Goal: Transaction & Acquisition: Purchase product/service

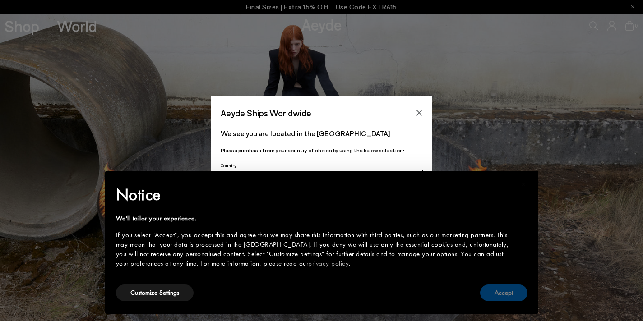
click at [497, 292] on button "Accept" at bounding box center [503, 293] width 47 height 17
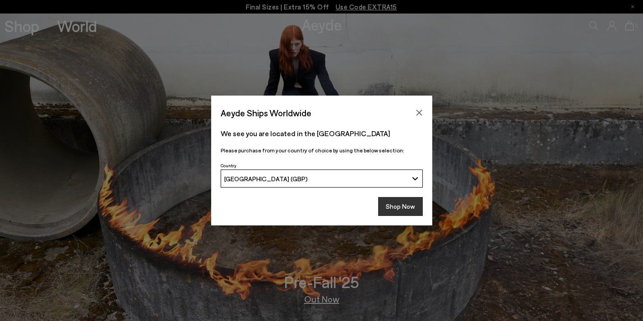
click at [394, 208] on button "Shop Now" at bounding box center [400, 206] width 45 height 19
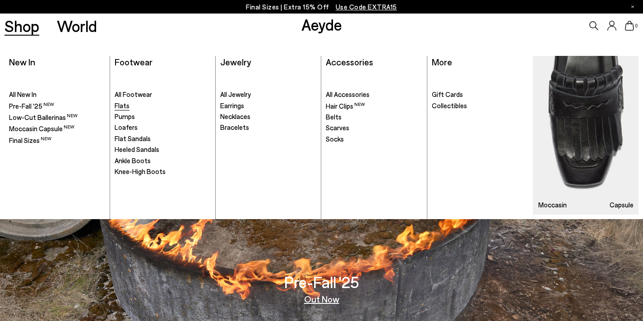
click at [121, 103] on span "Flats" at bounding box center [122, 106] width 15 height 8
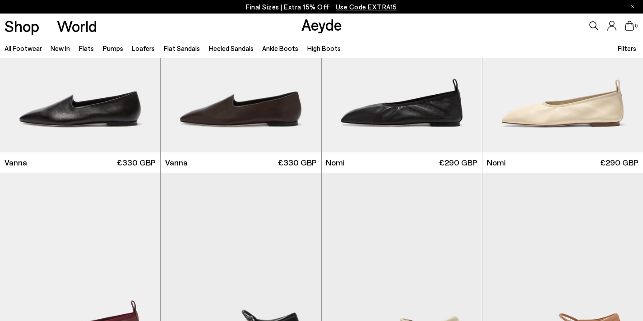
scroll to position [459, 0]
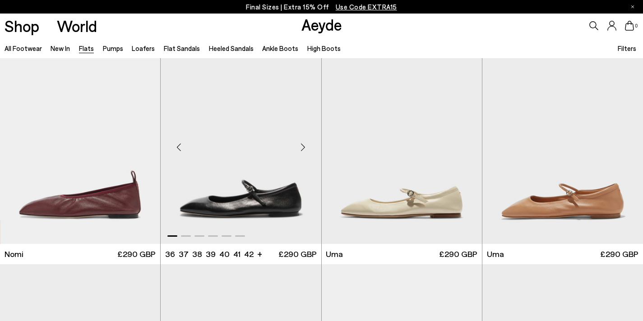
click at [302, 146] on div "Next slide" at bounding box center [303, 147] width 27 height 27
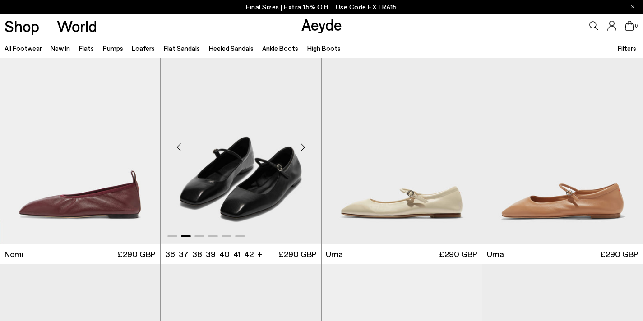
click at [302, 146] on div "Next slide" at bounding box center [303, 147] width 27 height 27
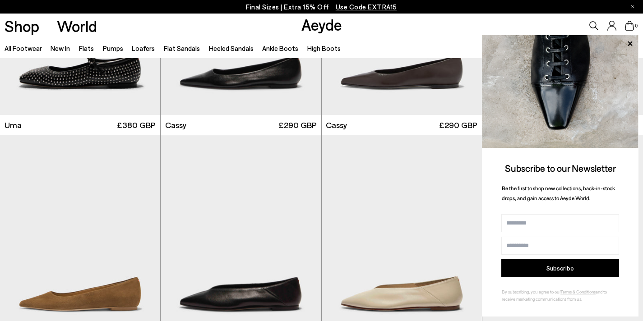
scroll to position [1088, 0]
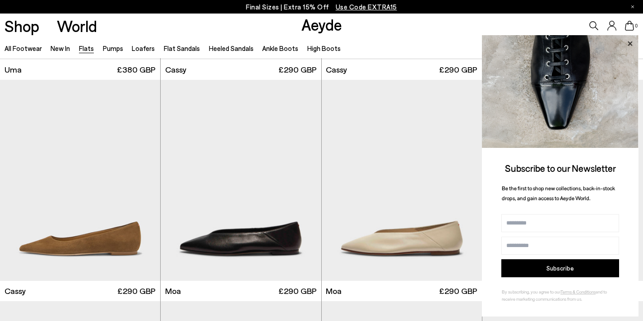
click at [630, 42] on icon at bounding box center [630, 44] width 12 height 12
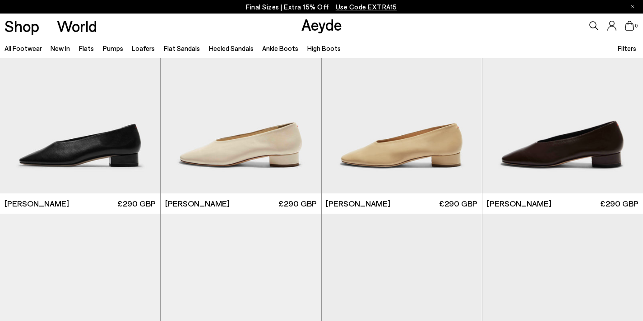
scroll to position [2521, 0]
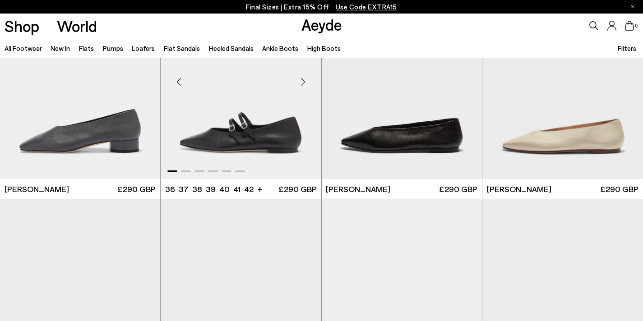
click at [304, 86] on div "Next slide" at bounding box center [303, 81] width 27 height 27
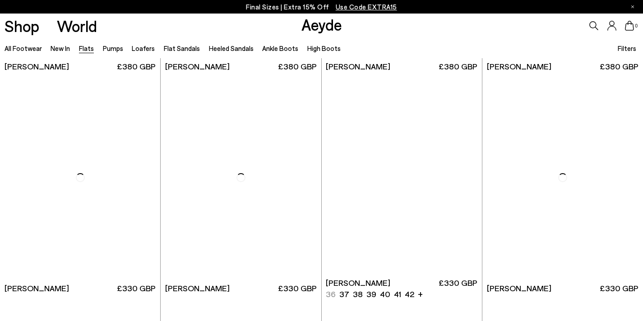
scroll to position [4253, 0]
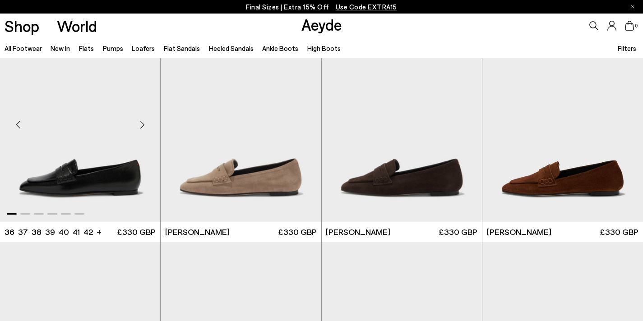
click at [142, 141] on img "1 / 6" at bounding box center [80, 121] width 160 height 202
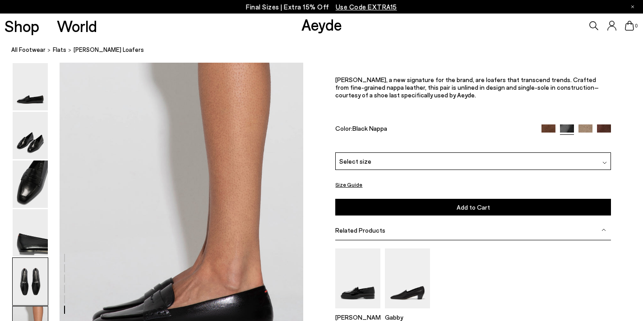
scroll to position [1628, 0]
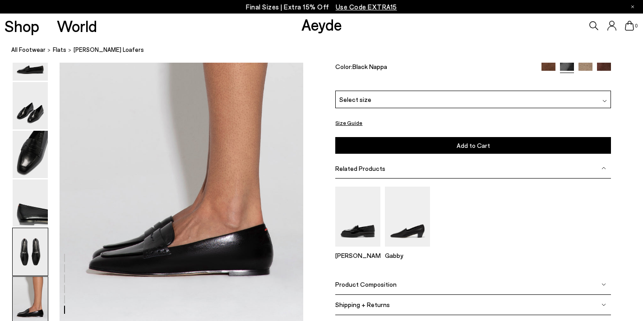
click at [28, 236] on img at bounding box center [30, 251] width 35 height 47
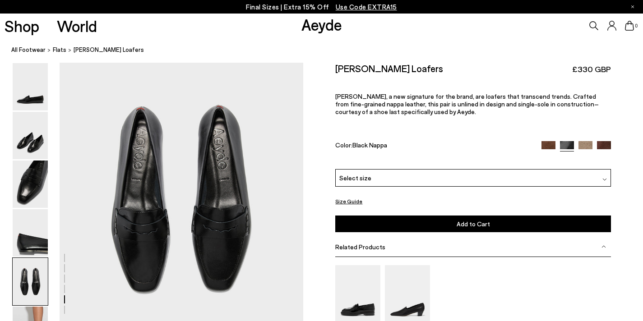
scroll to position [1240, 0]
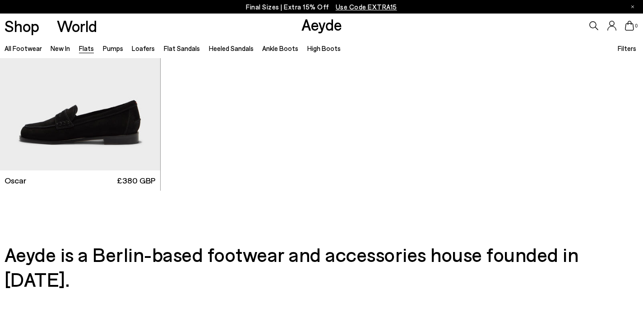
scroll to position [4860, 0]
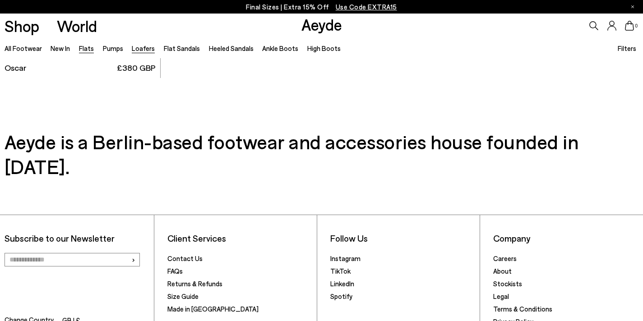
click at [139, 49] on link "Loafers" at bounding box center [143, 48] width 23 height 8
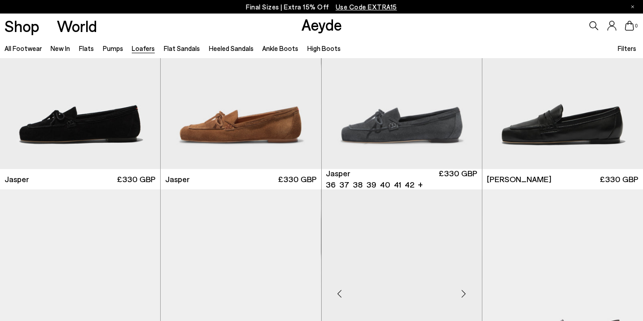
scroll to position [300, 0]
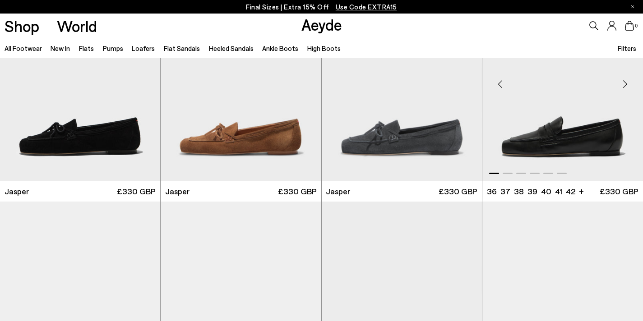
click at [635, 125] on img "1 / 6" at bounding box center [562, 81] width 161 height 202
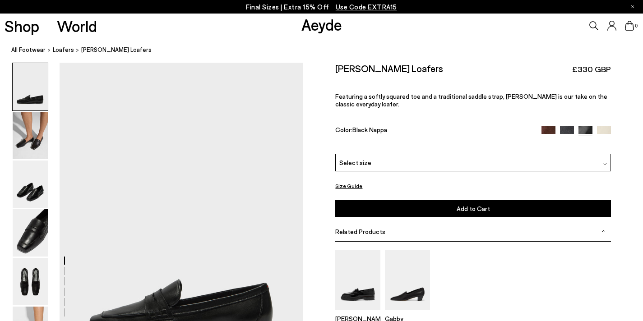
scroll to position [60, 0]
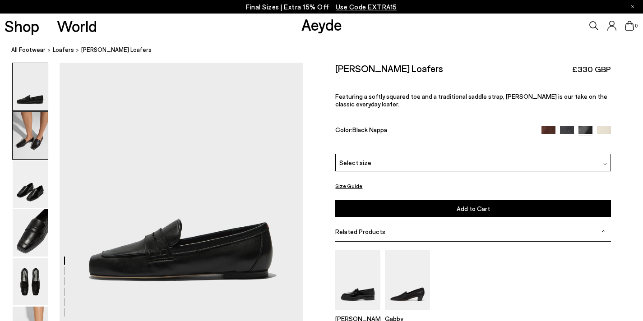
click at [26, 156] on img at bounding box center [30, 135] width 35 height 47
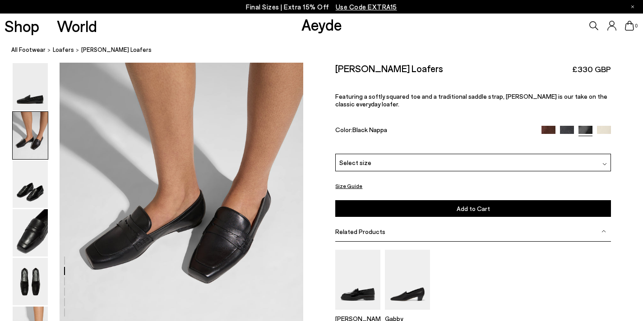
scroll to position [367, 0]
click at [30, 193] on img at bounding box center [30, 184] width 35 height 47
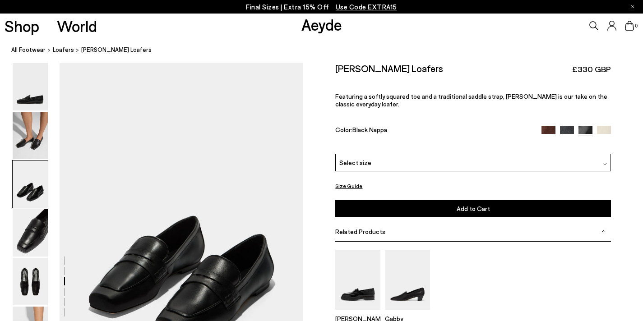
scroll to position [653, 0]
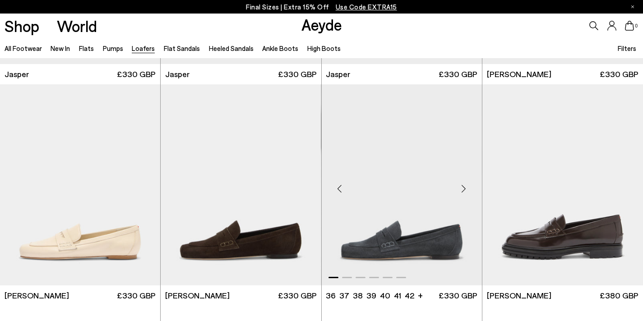
scroll to position [433, 0]
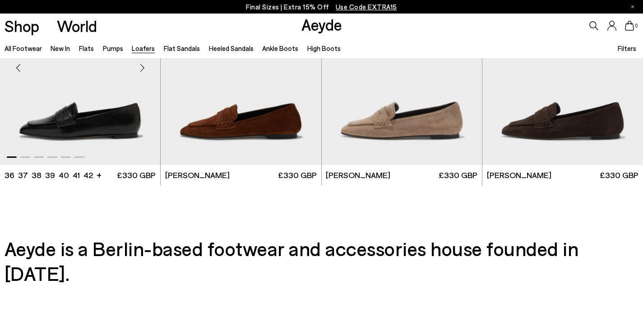
scroll to position [1692, 0]
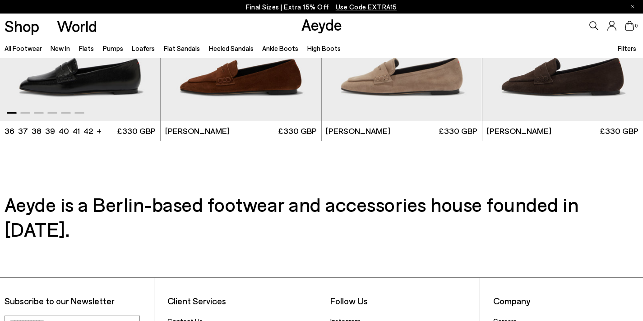
click at [112, 94] on img "1 / 6" at bounding box center [80, 20] width 160 height 202
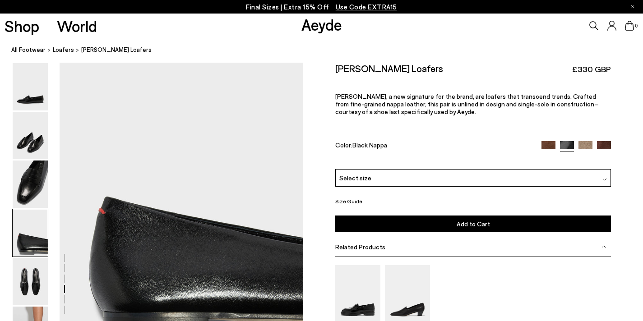
scroll to position [933, 0]
